Goal: Information Seeking & Learning: Learn about a topic

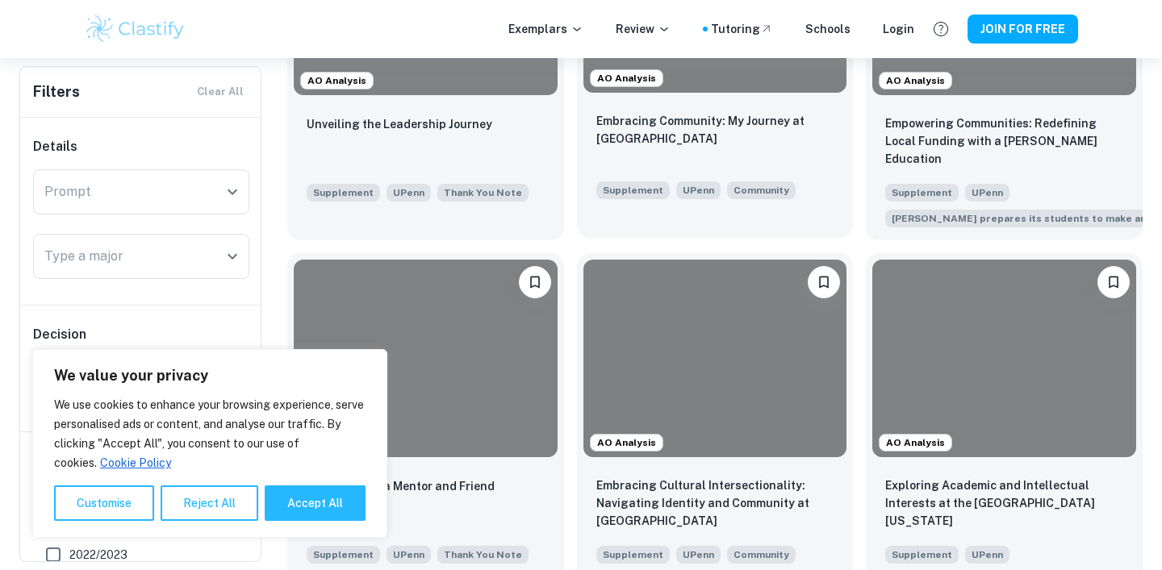
scroll to position [535, 0]
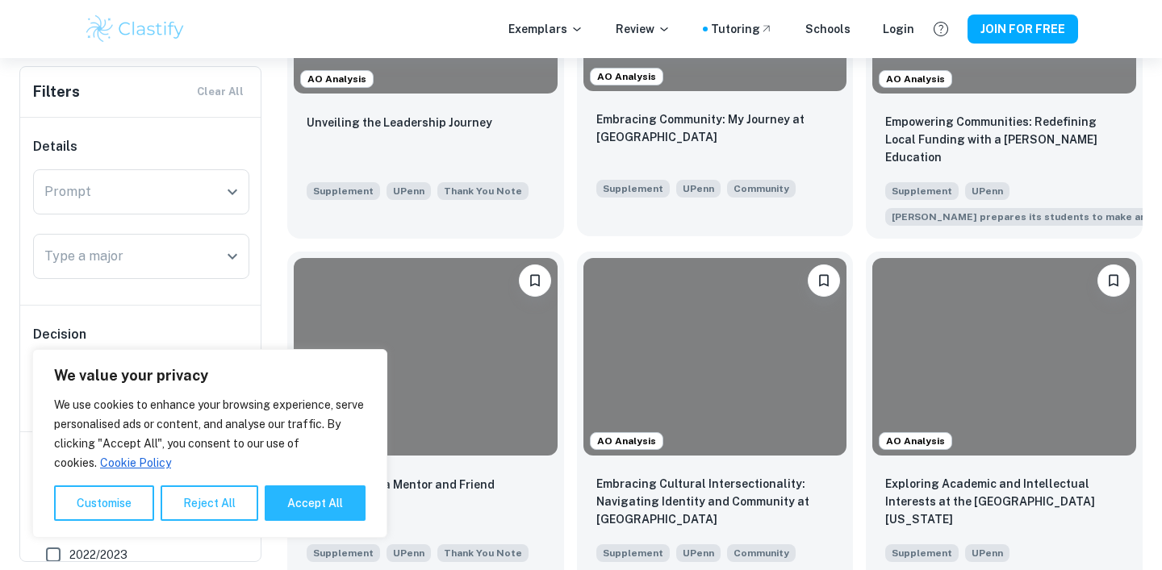
click at [653, 152] on div "Embracing Community: My Journey at [GEOGRAPHIC_DATA]" at bounding box center [715, 138] width 238 height 55
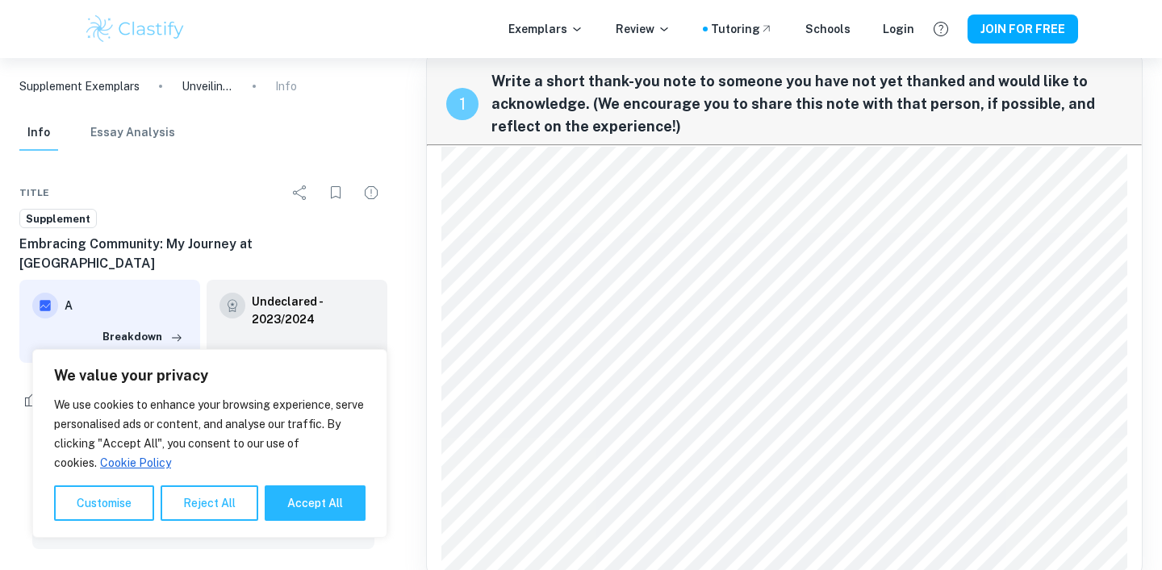
scroll to position [66, 0]
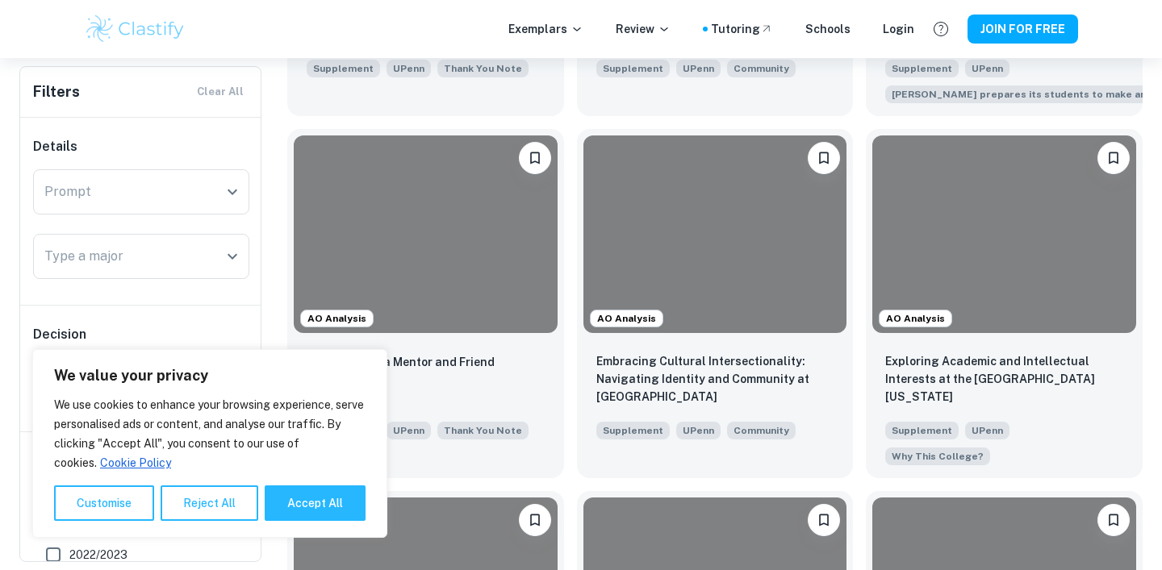
scroll to position [729, 0]
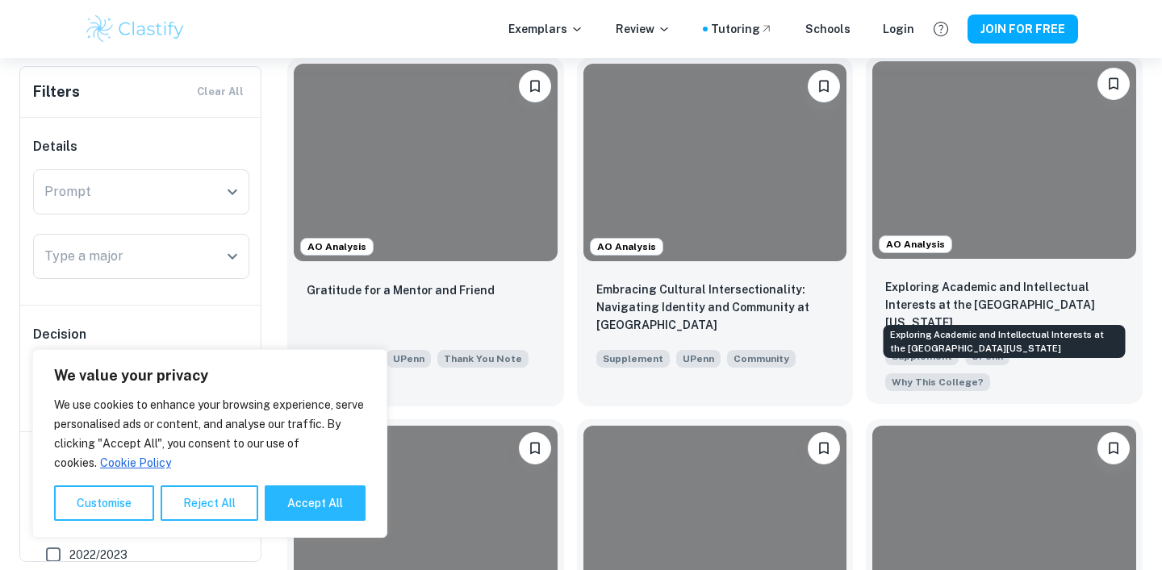
click at [1019, 304] on p "Exploring Academic and Intellectual Interests at the [GEOGRAPHIC_DATA][US_STATE]" at bounding box center [1004, 304] width 238 height 53
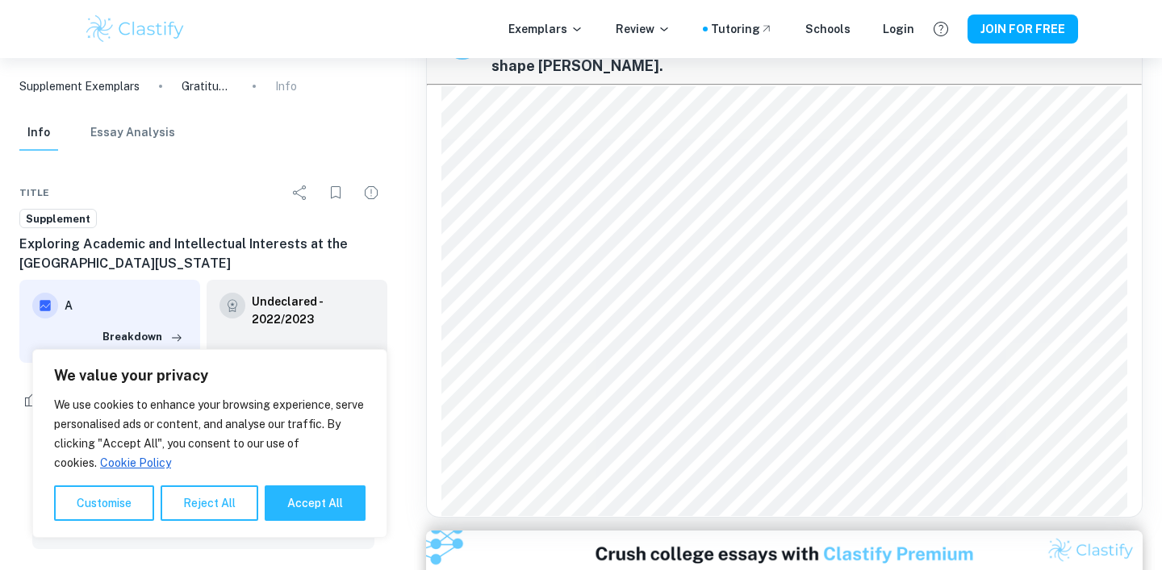
scroll to position [543, 0]
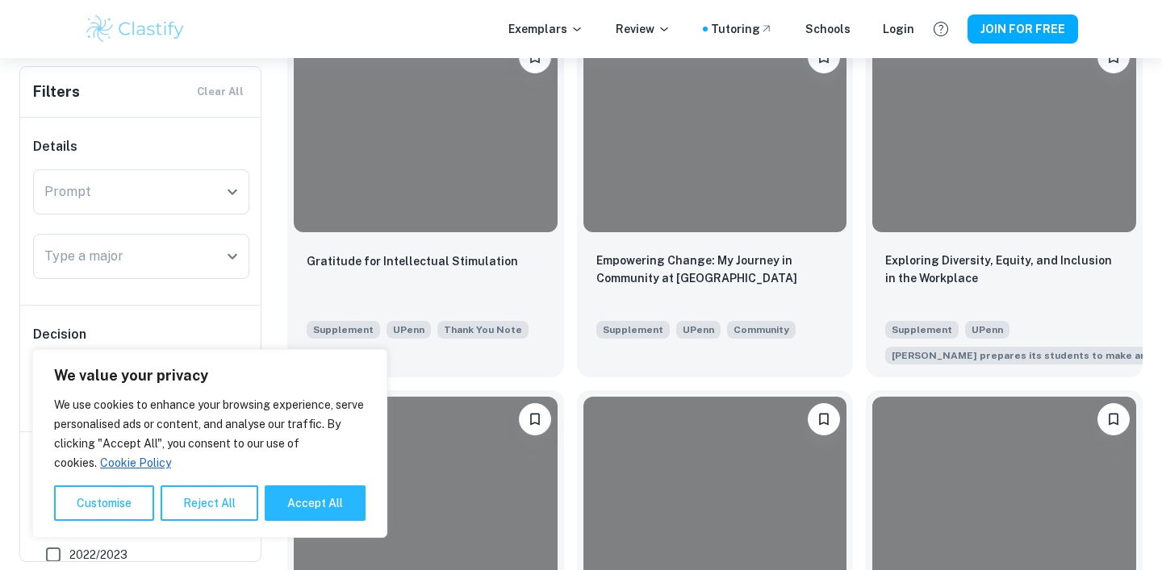
scroll to position [1850, 0]
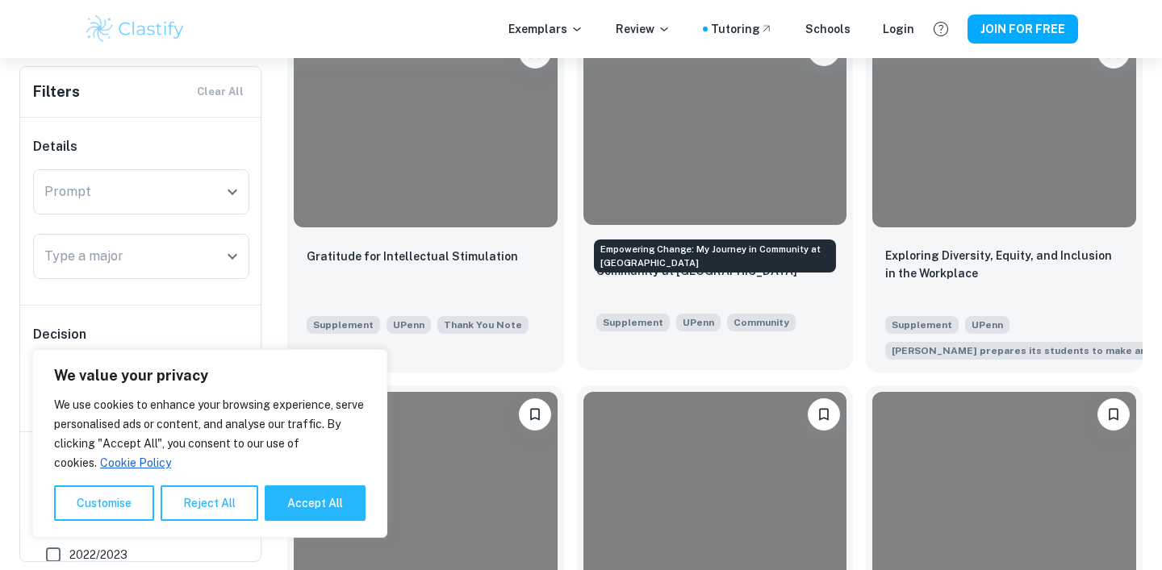
click at [774, 244] on p "Empowering Change: My Journey in Community at [GEOGRAPHIC_DATA]" at bounding box center [715, 261] width 238 height 35
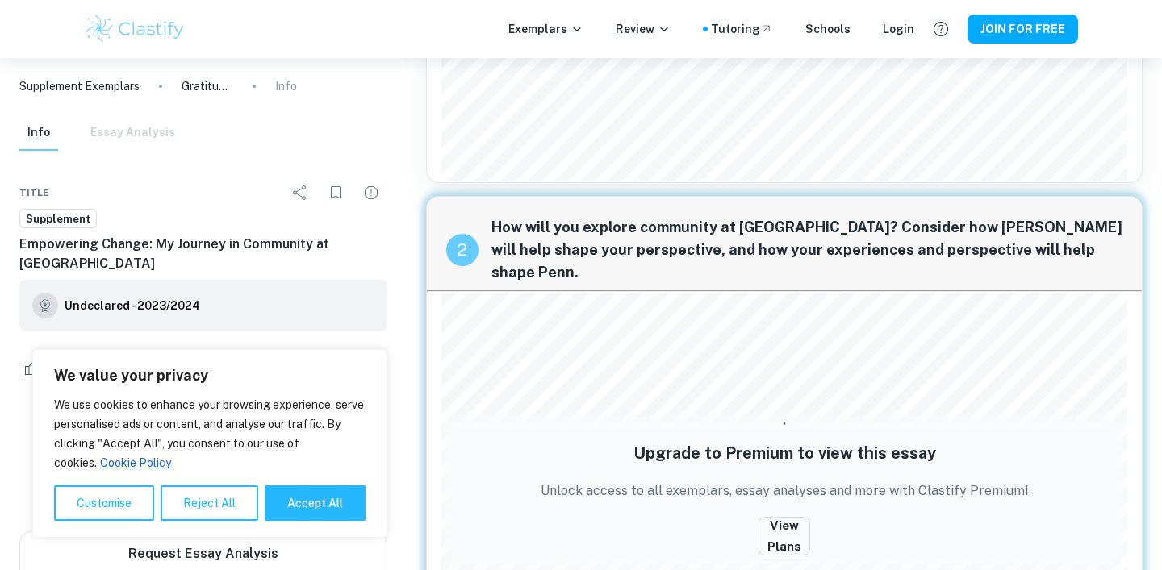
scroll to position [525, 0]
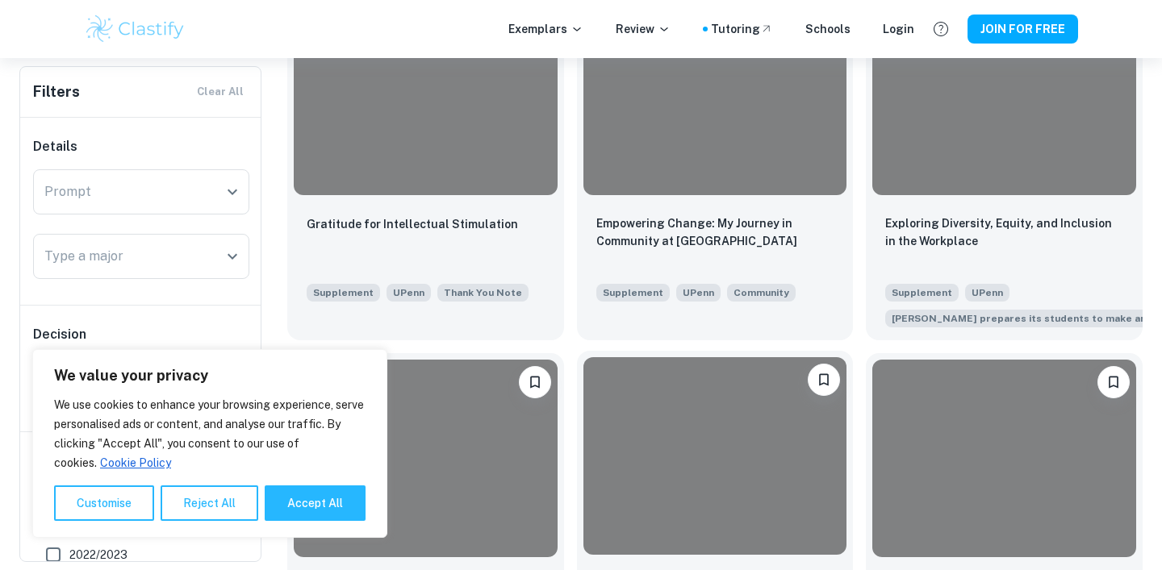
scroll to position [1884, 0]
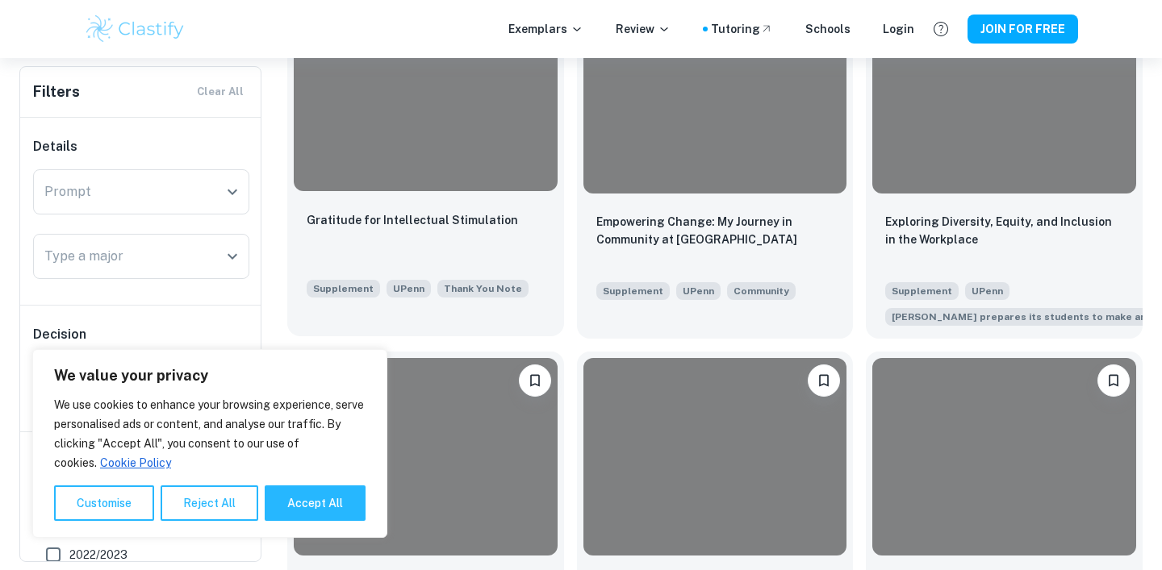
click at [507, 77] on div at bounding box center [426, 93] width 264 height 198
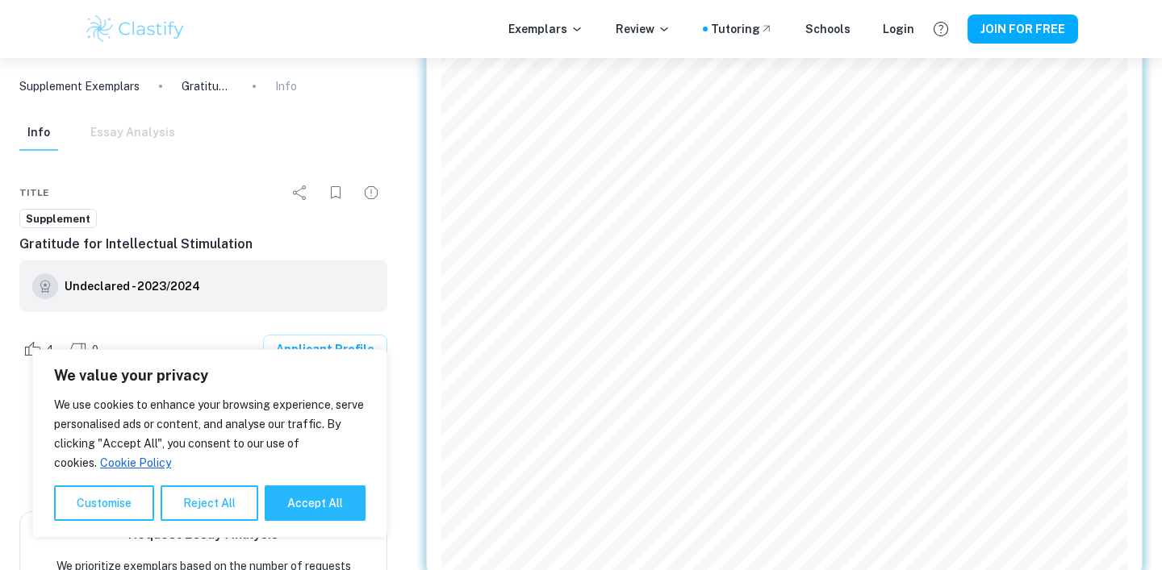
scroll to position [47, 0]
